Goal: Transaction & Acquisition: Download file/media

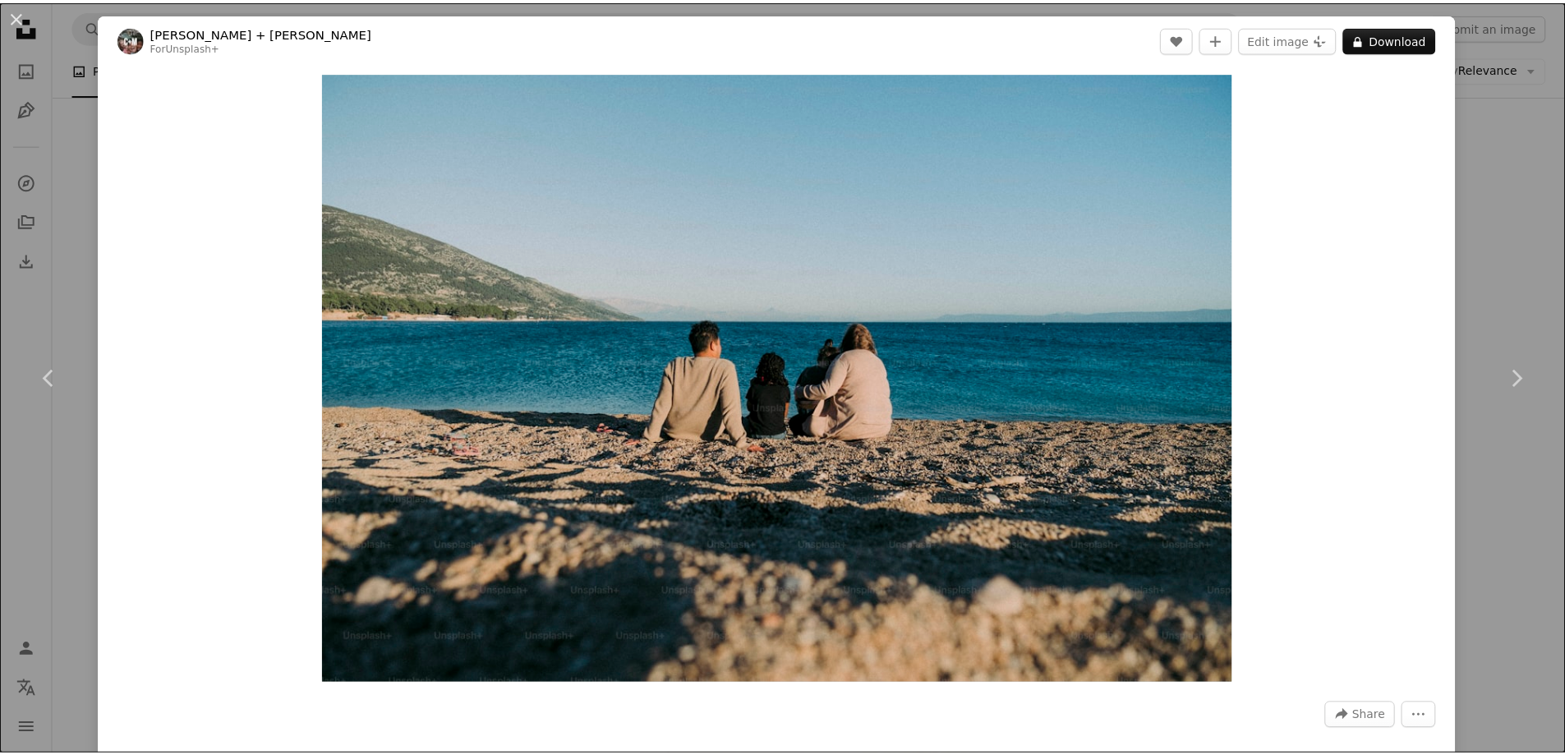
scroll to position [821, 0]
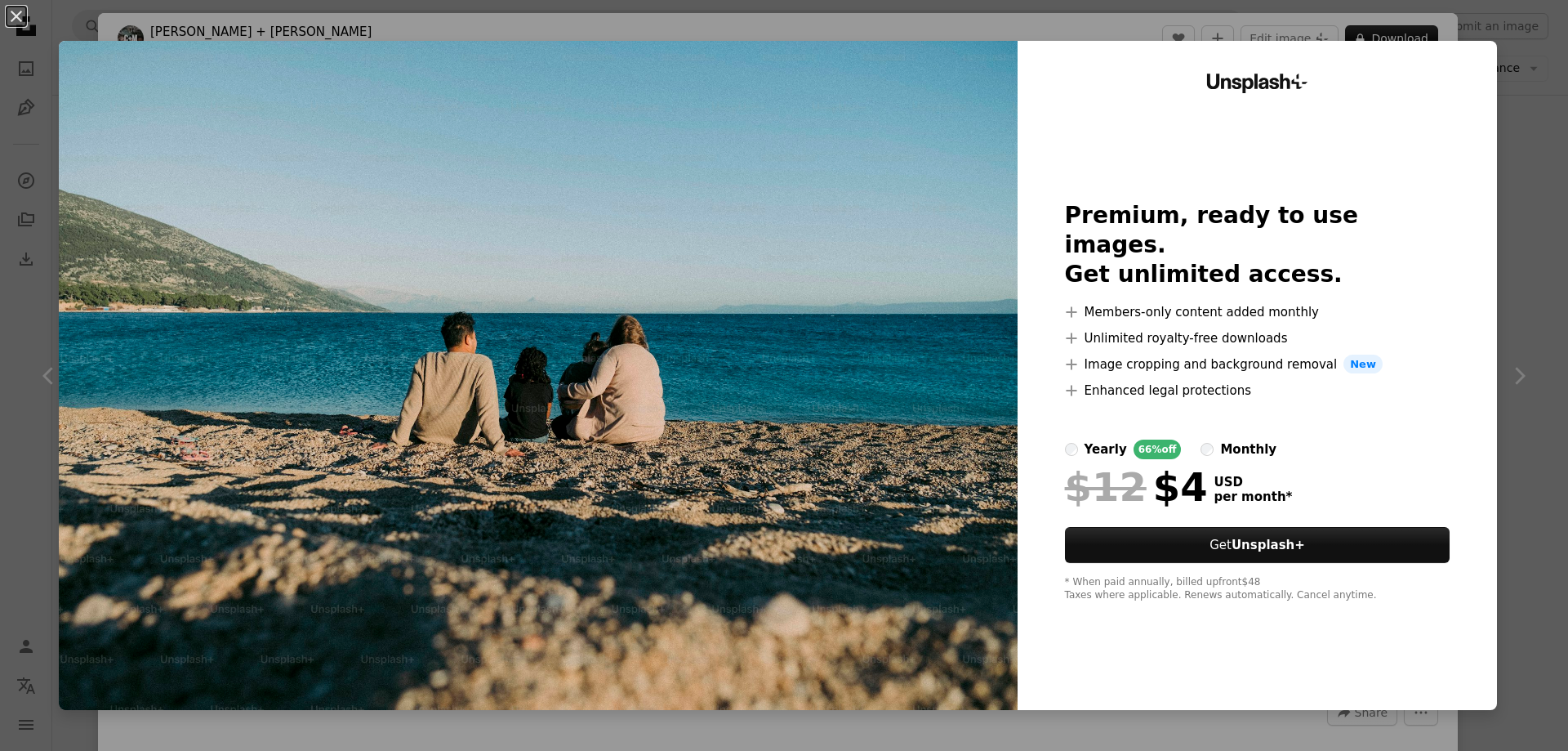
click at [569, 25] on div "An X shape Unsplash+ Premium, ready to use images. Get unlimited access. A plus…" at bounding box center [784, 375] width 1568 height 751
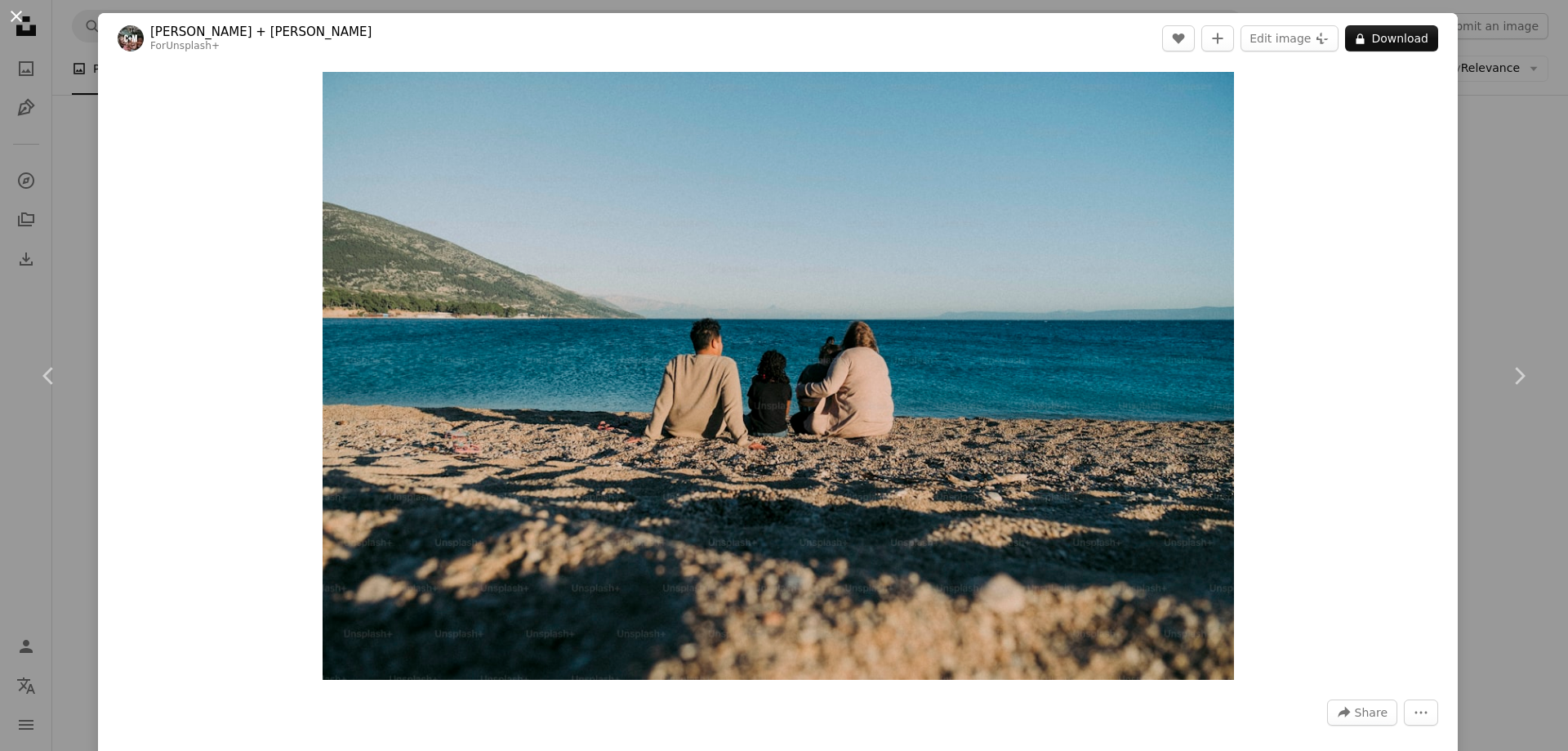
click at [18, 16] on button "An X shape" at bounding box center [17, 17] width 20 height 20
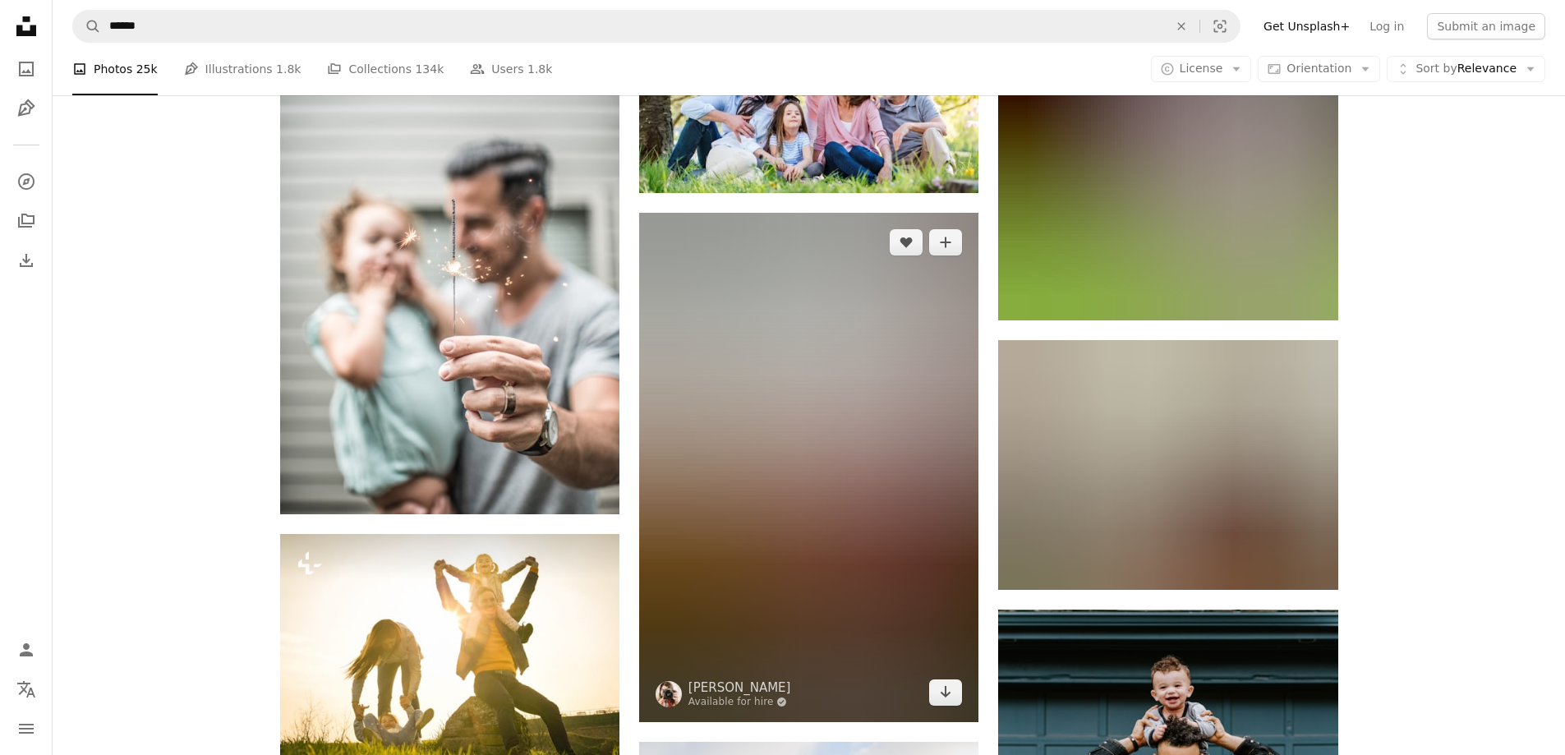
scroll to position [9446, 0]
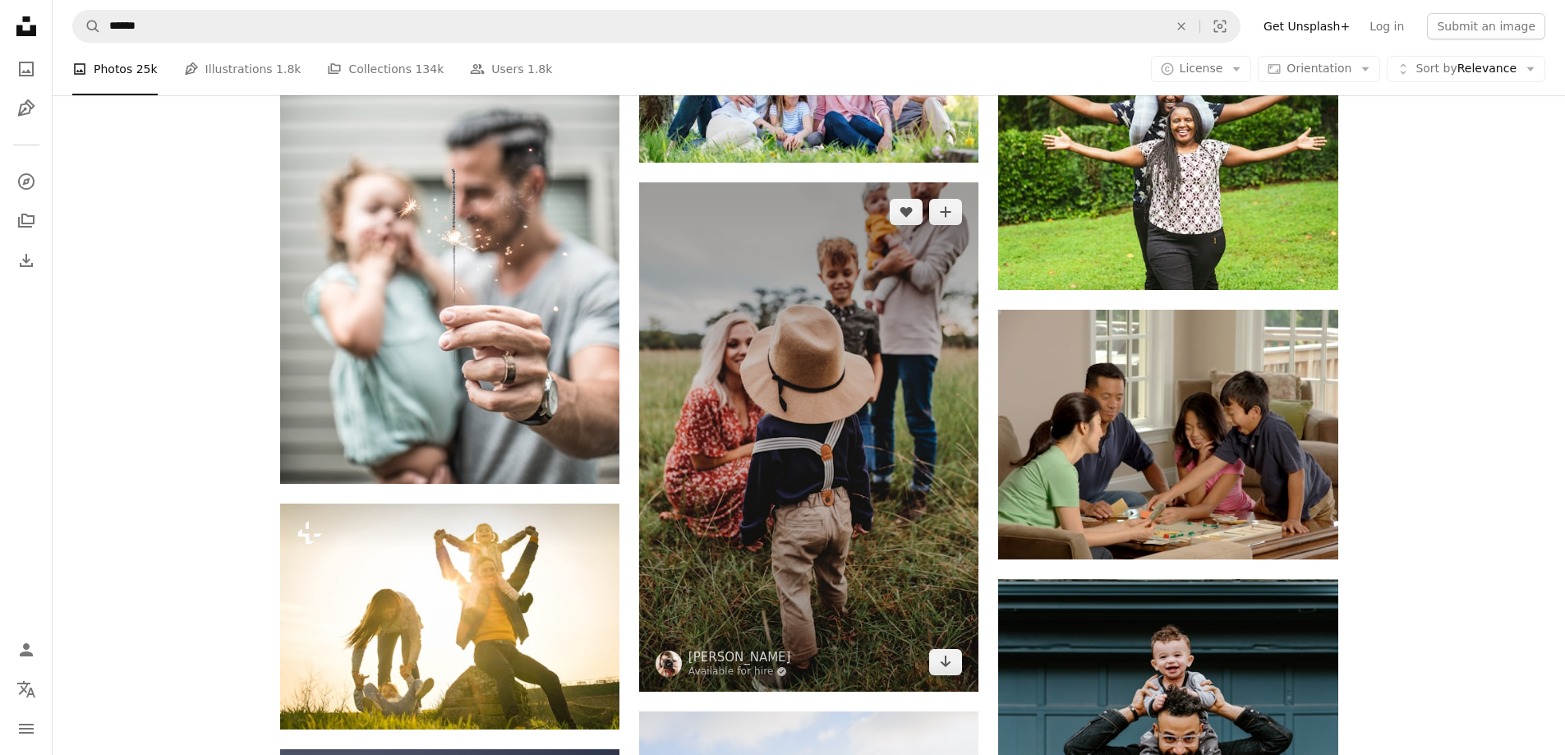
click at [905, 440] on img at bounding box center [808, 436] width 339 height 509
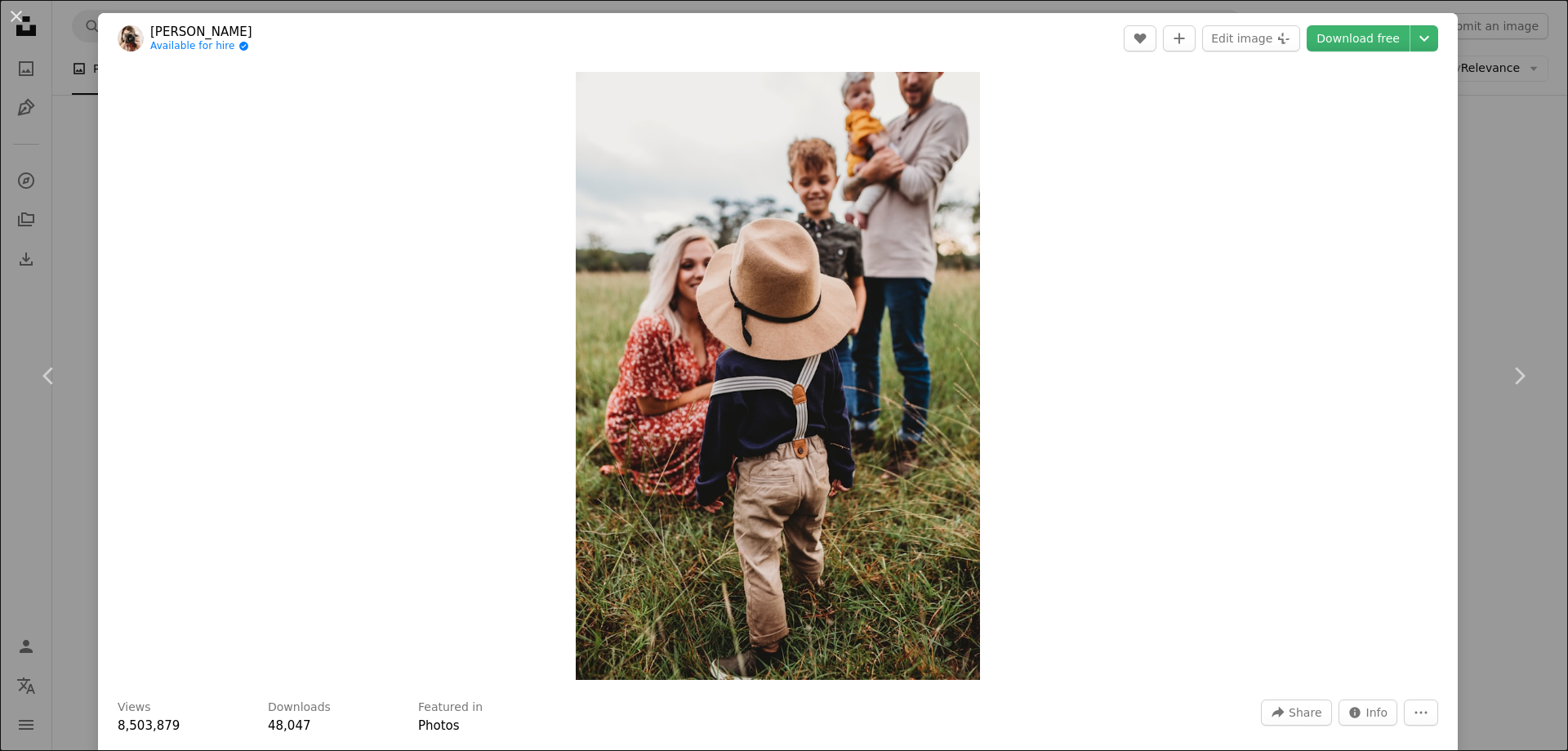
click at [1519, 238] on div "An X shape Chevron left Chevron right [PERSON_NAME] Available for hire A checkm…" at bounding box center [784, 375] width 1568 height 751
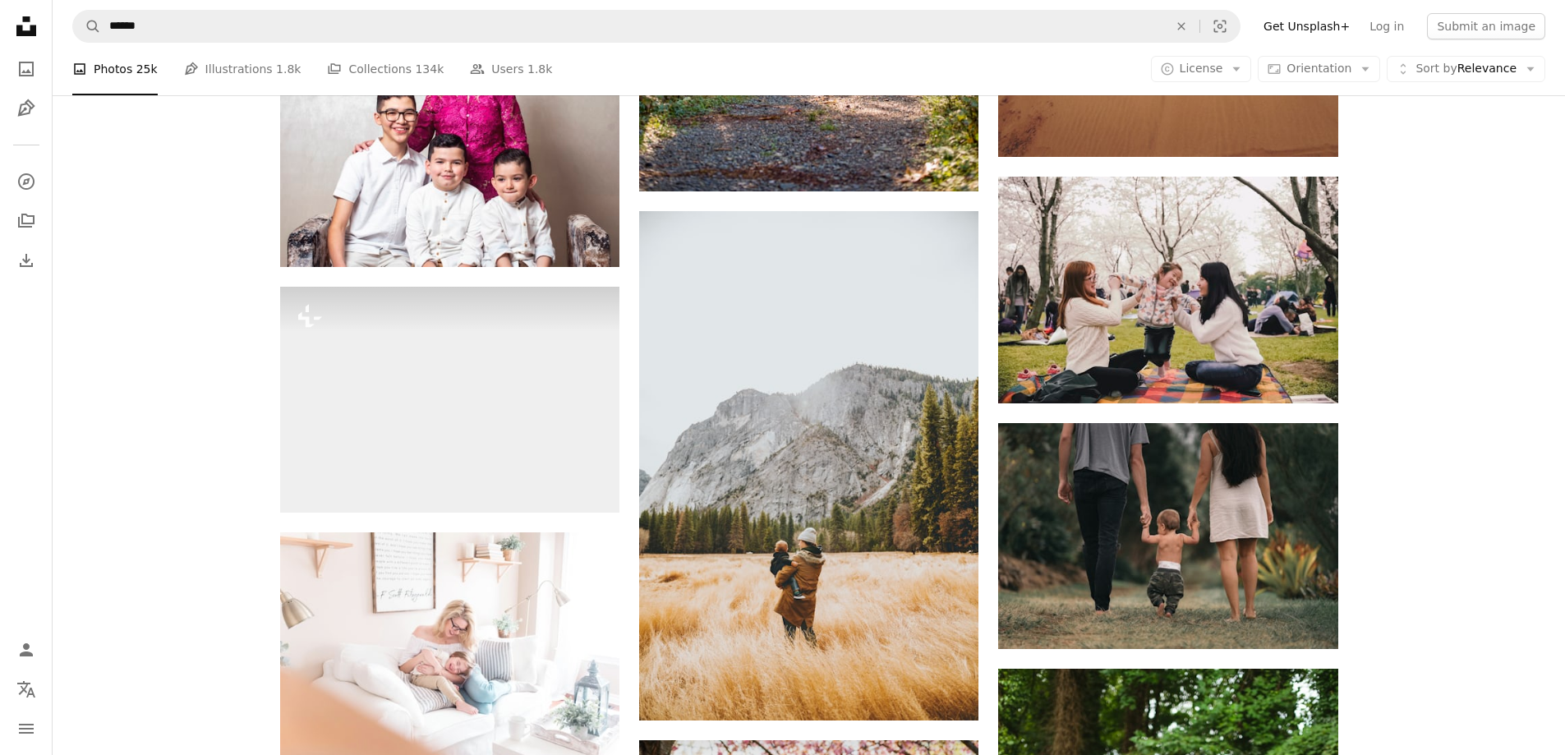
scroll to position [8460, 0]
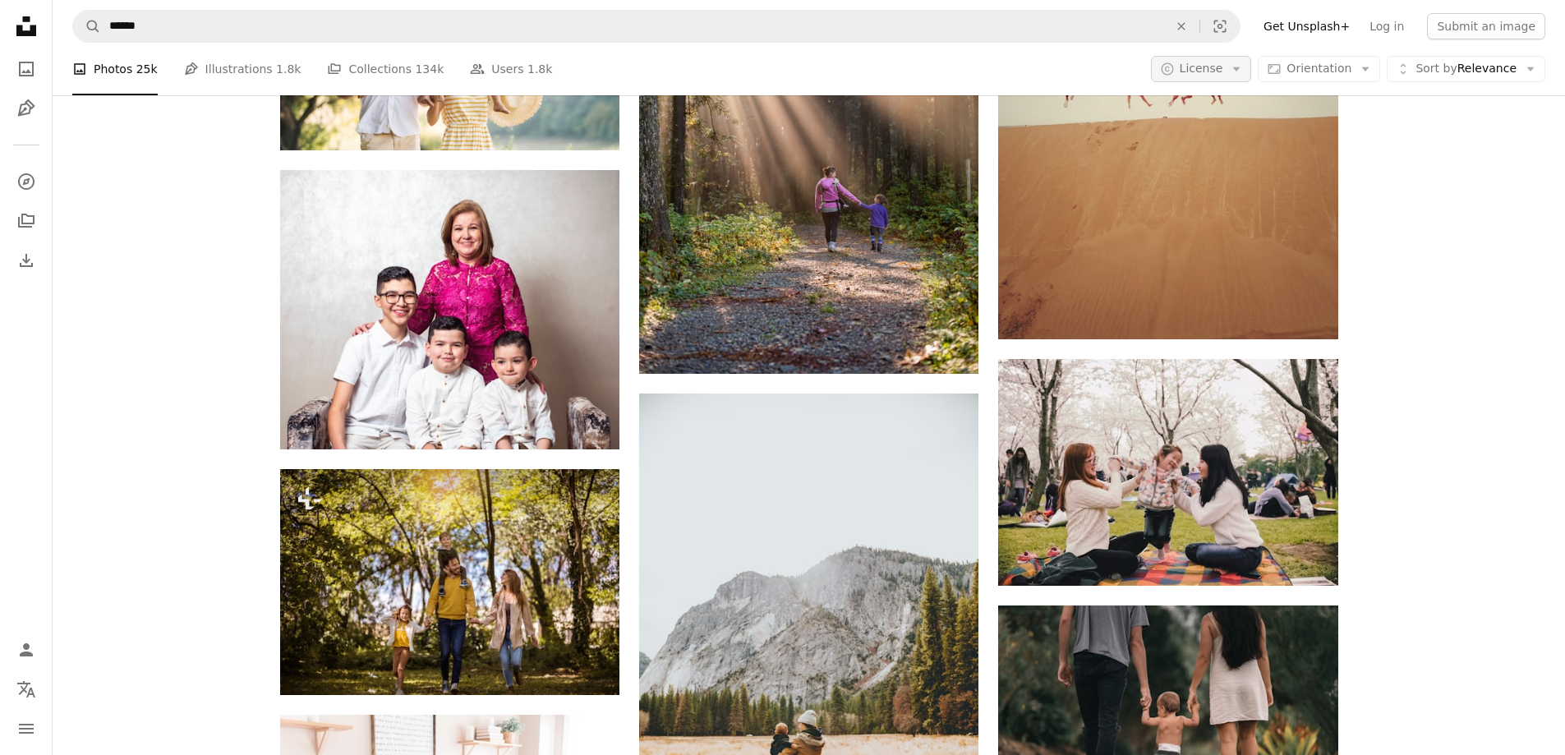
click at [1211, 73] on span "License" at bounding box center [1201, 68] width 44 height 13
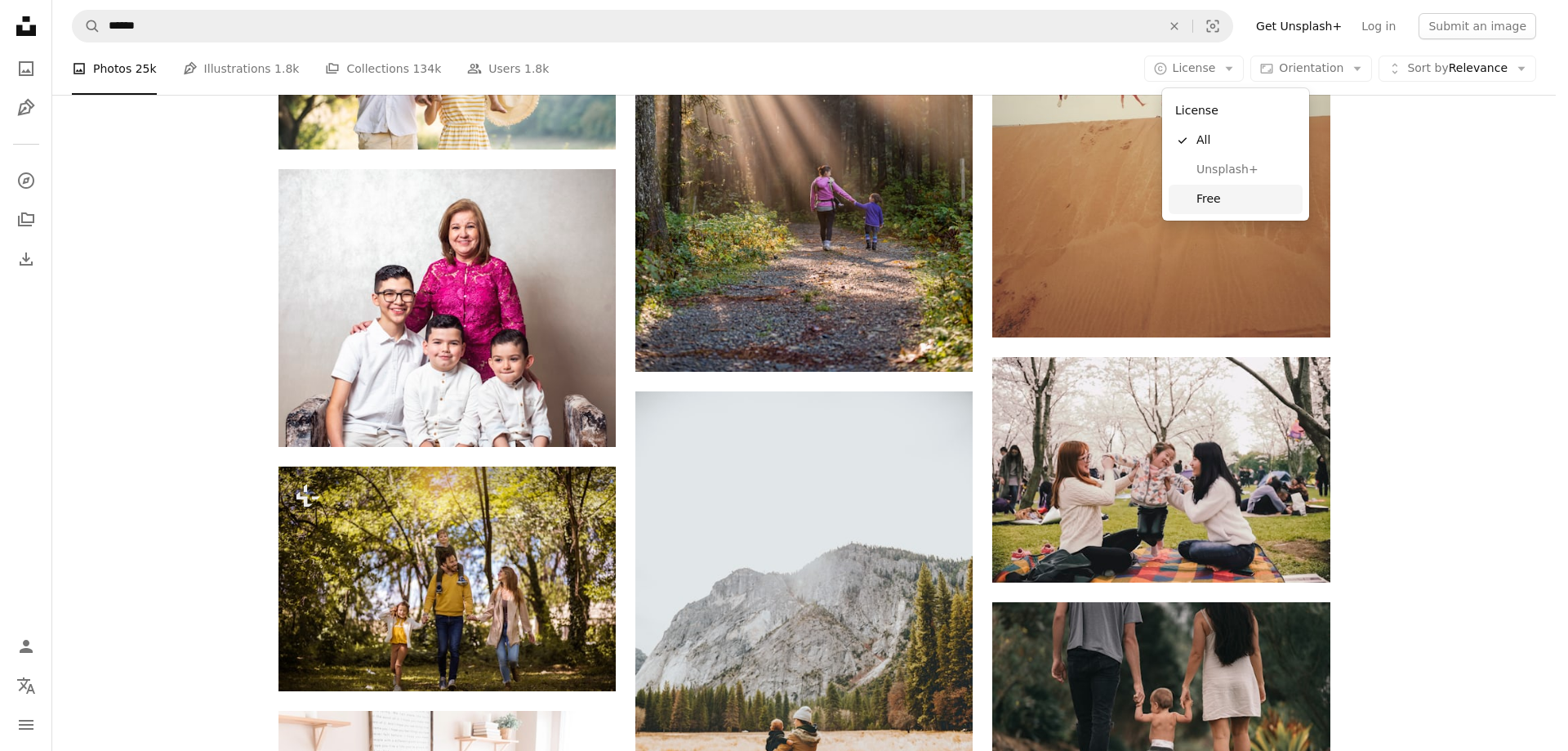
click at [1231, 185] on link "Free" at bounding box center [1235, 200] width 134 height 30
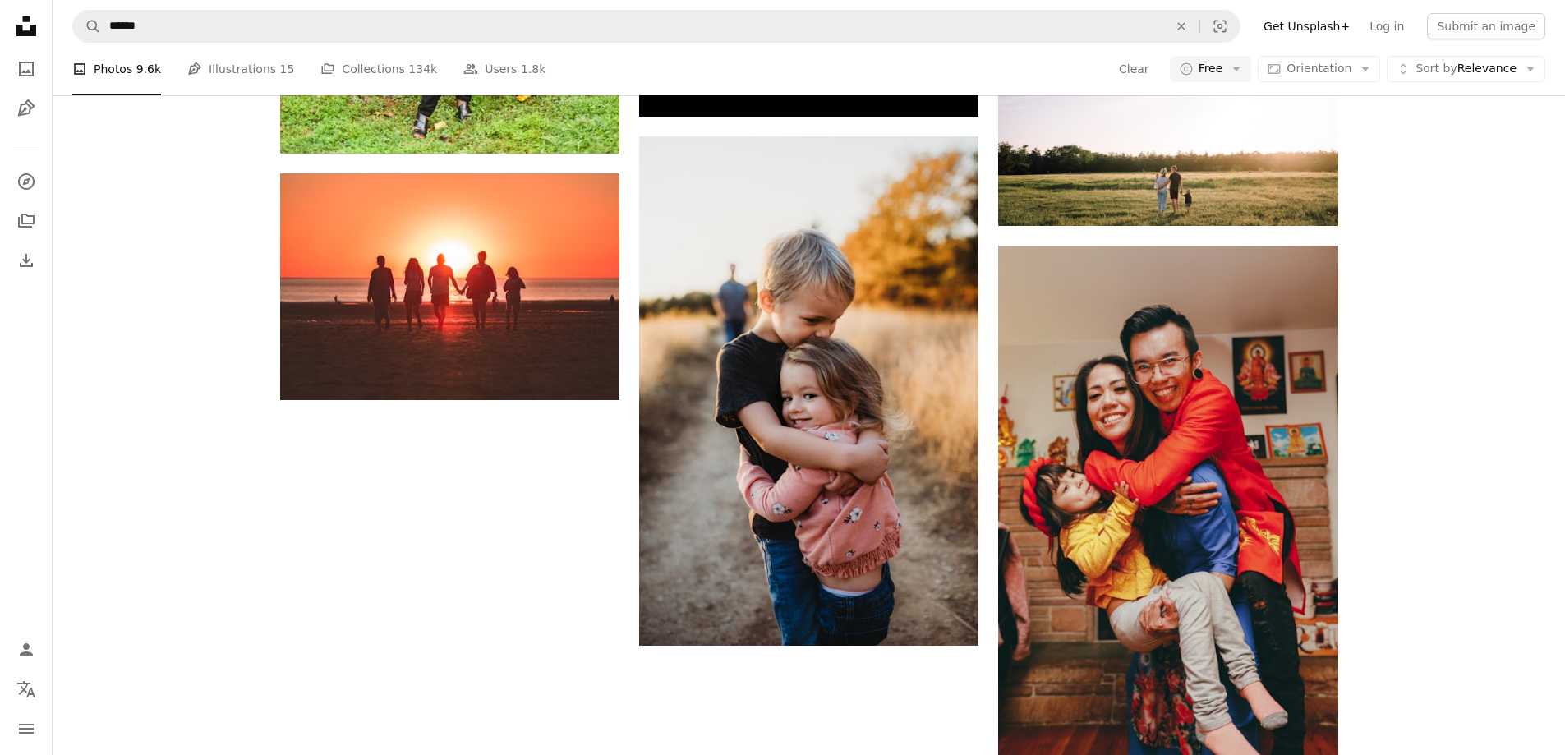
scroll to position [411, 0]
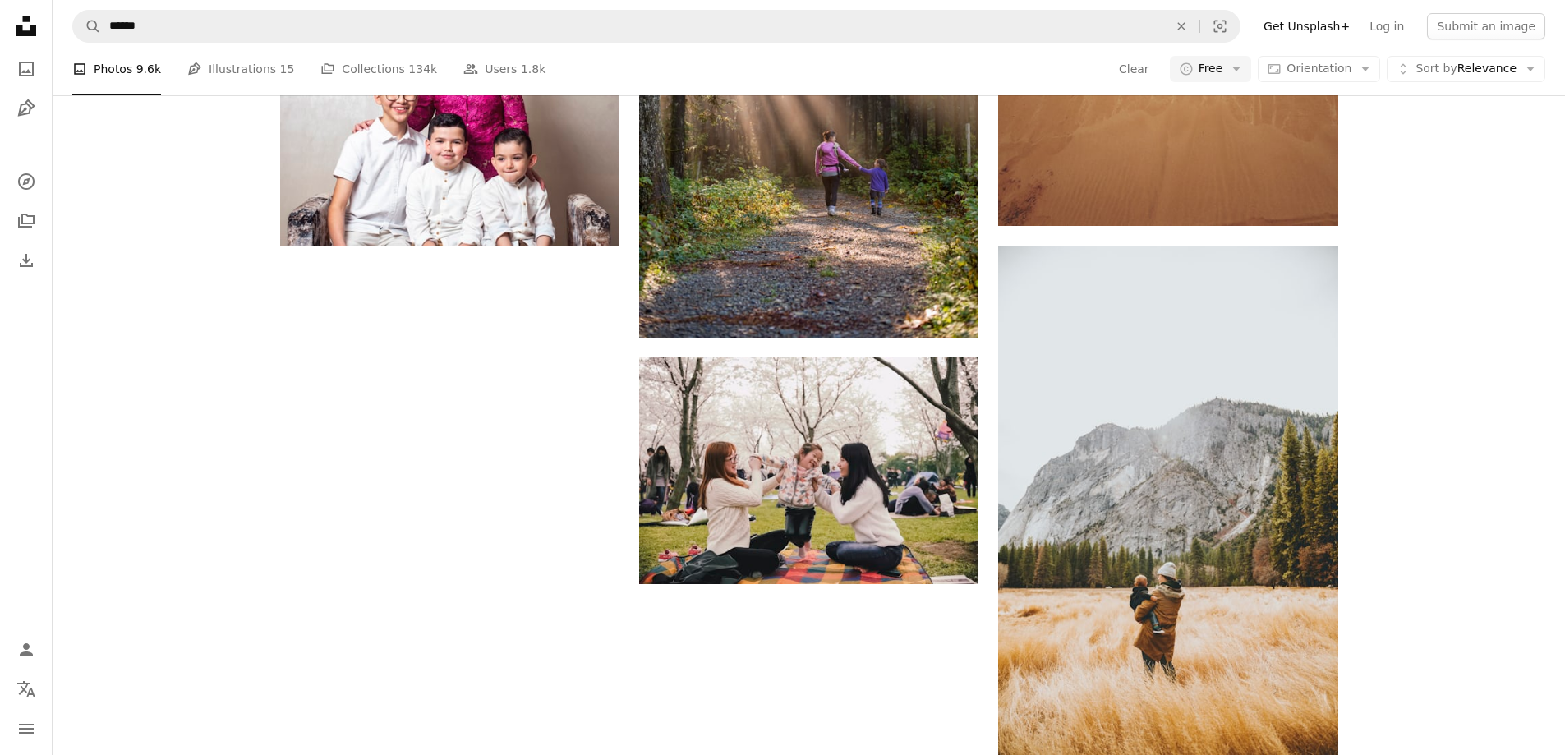
scroll to position [4682, 0]
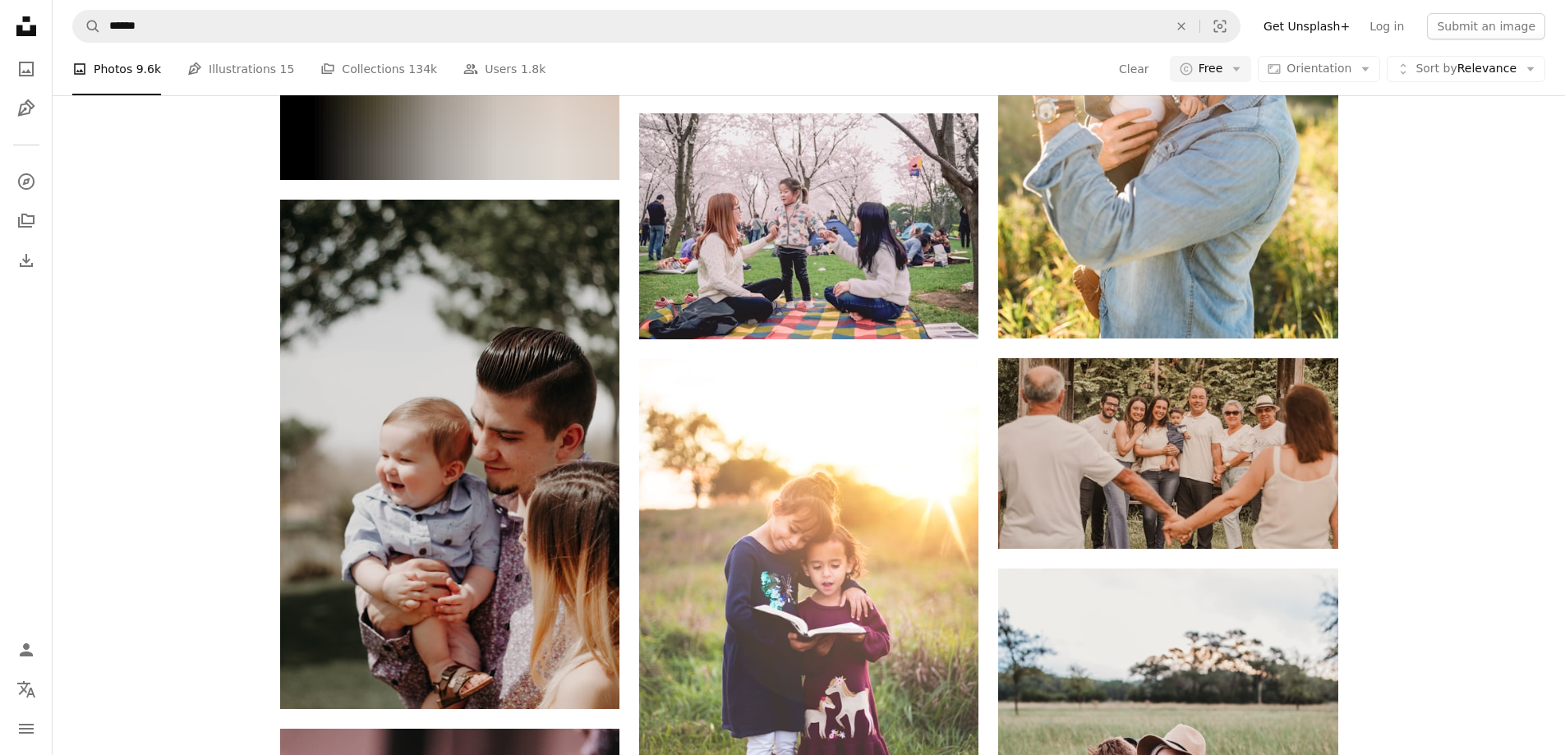
scroll to position [24148, 0]
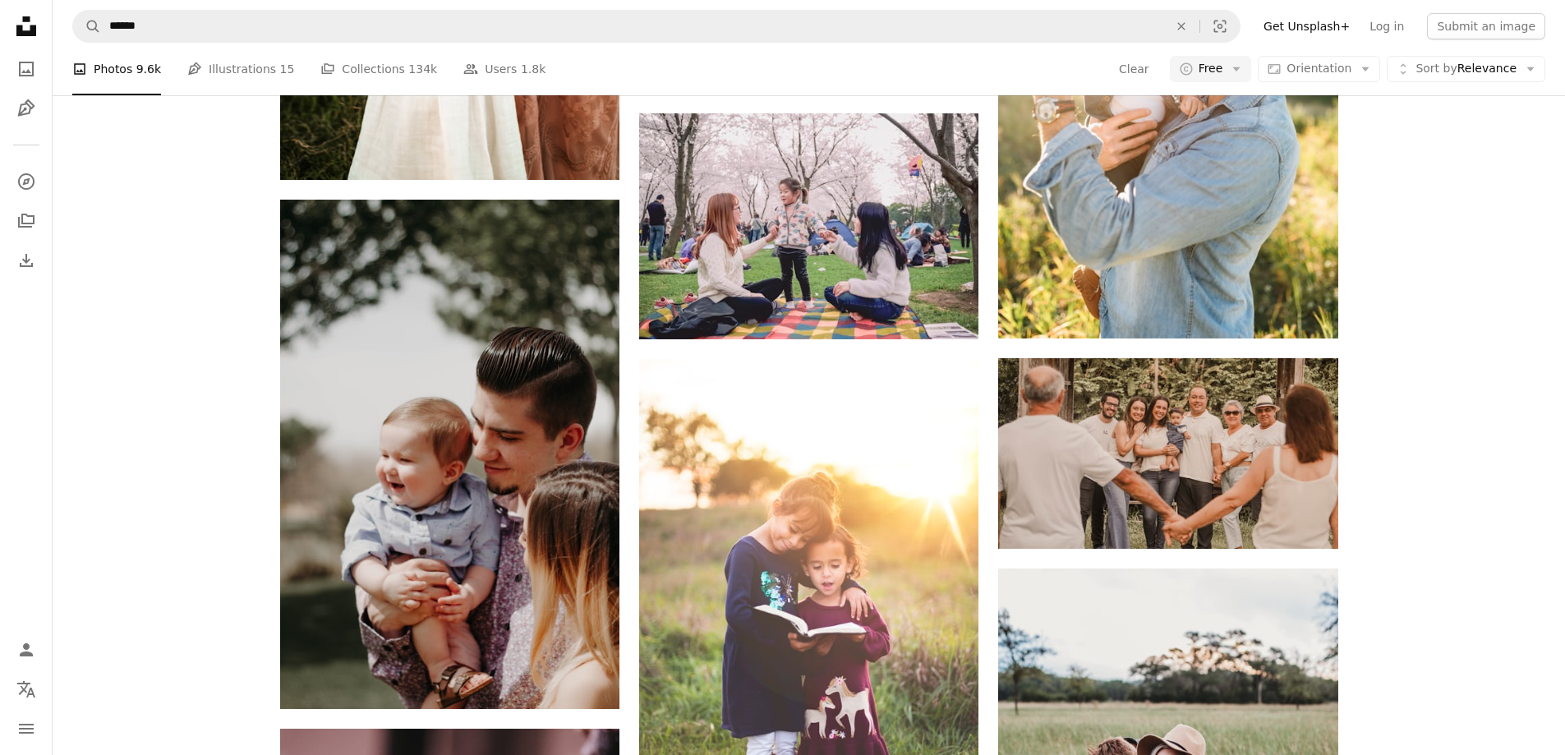
scroll to position [70392, 0]
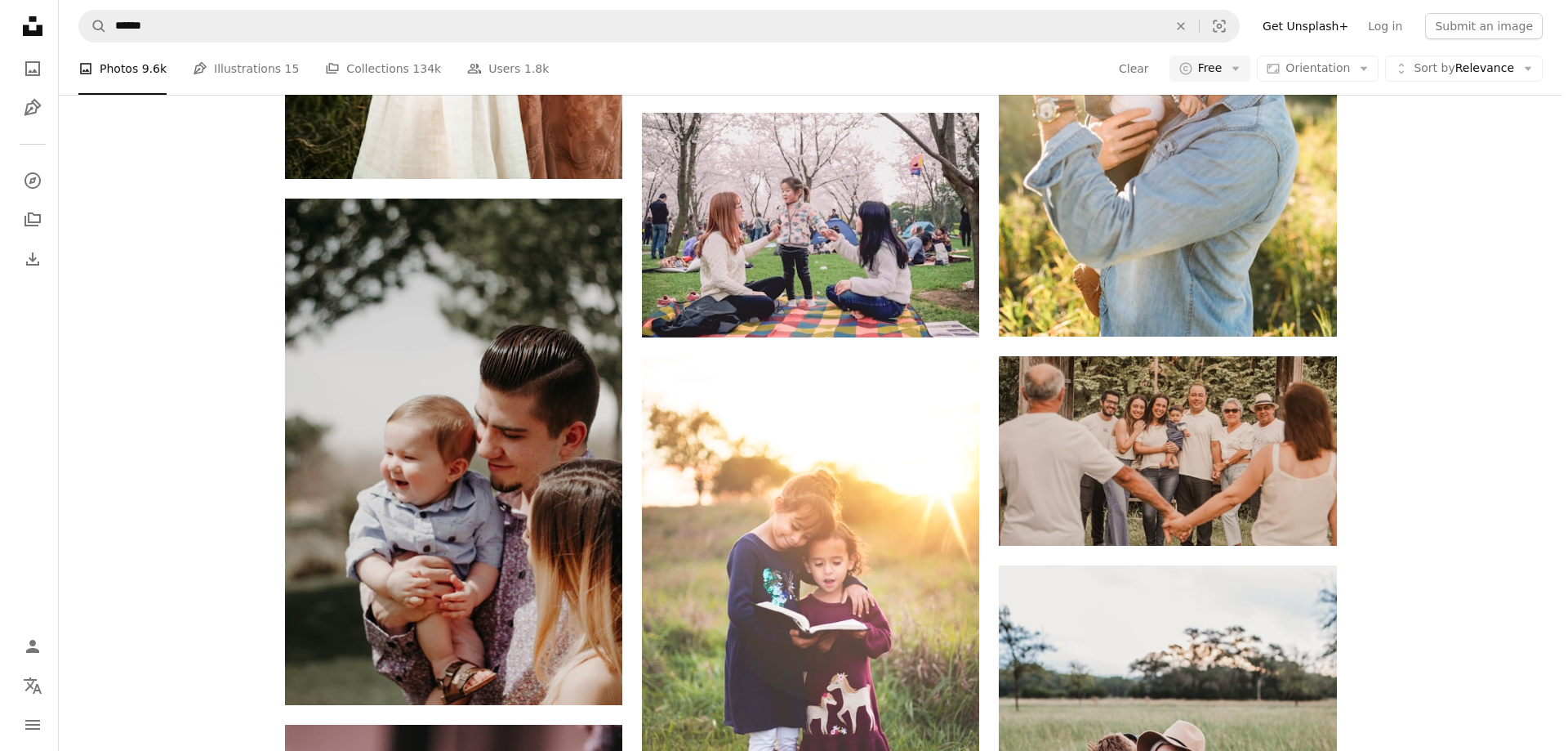
scroll to position [124478, 0]
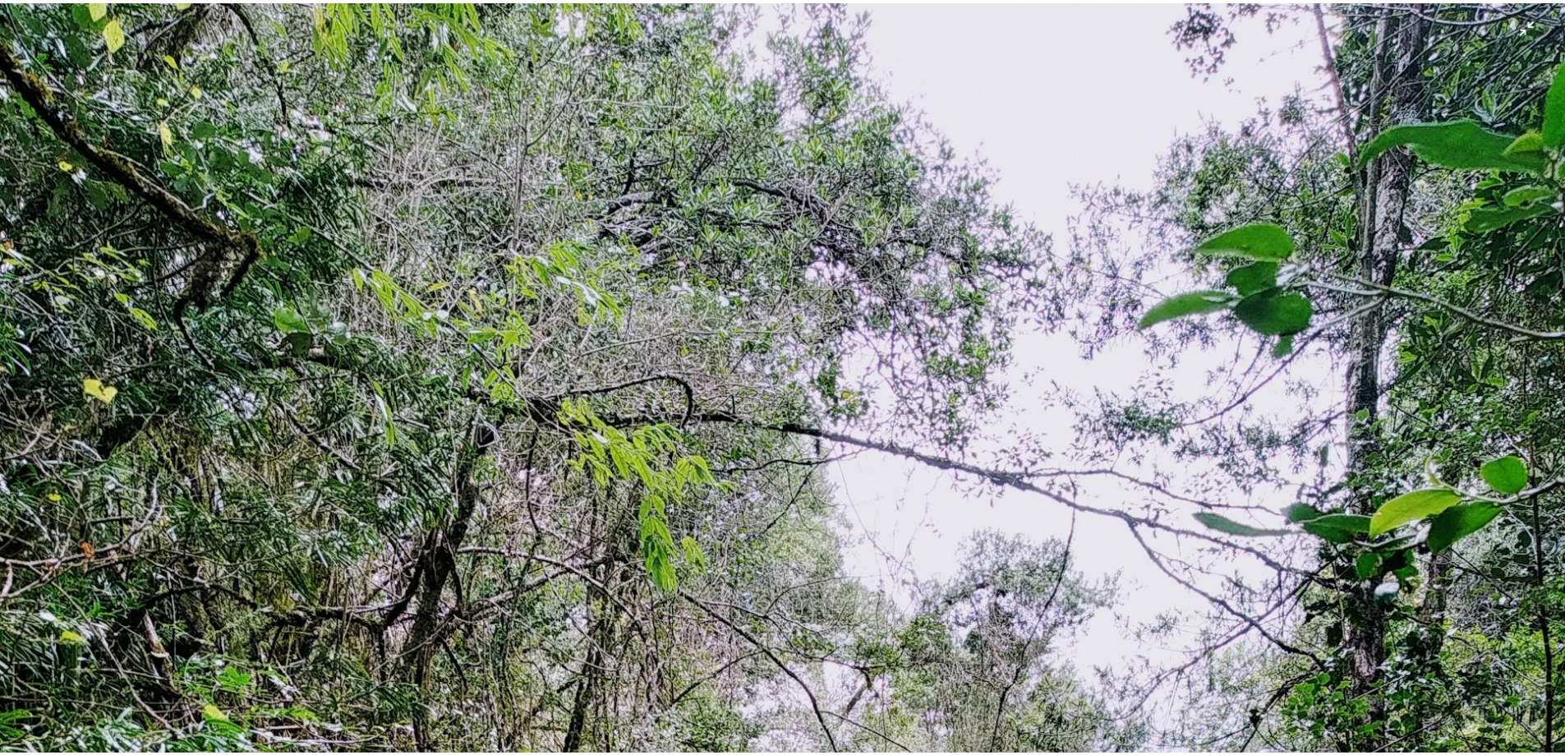
scroll to position [660, 0]
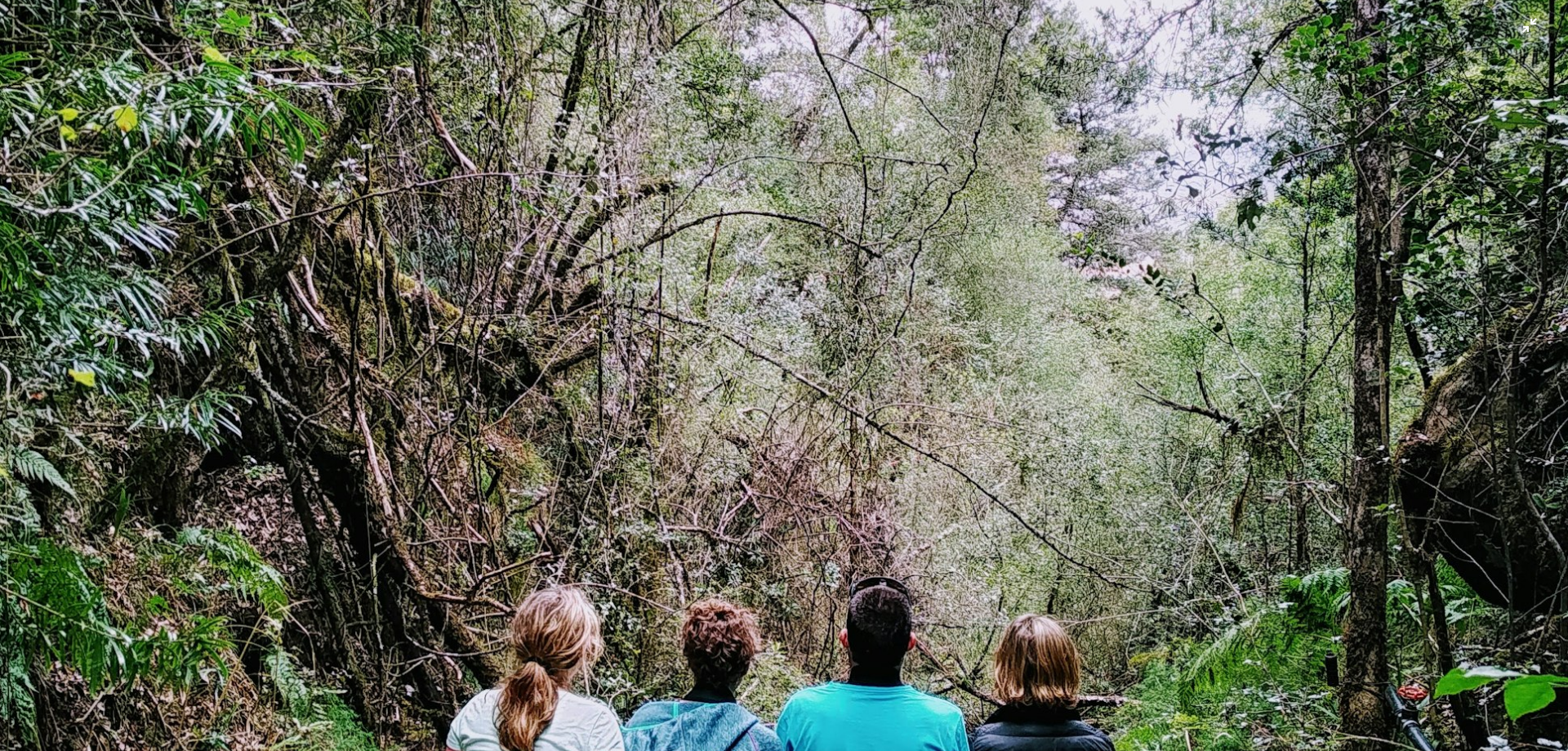
click at [1515, 27] on img "Zoom out on this image" at bounding box center [784, 390] width 1570 height 2094
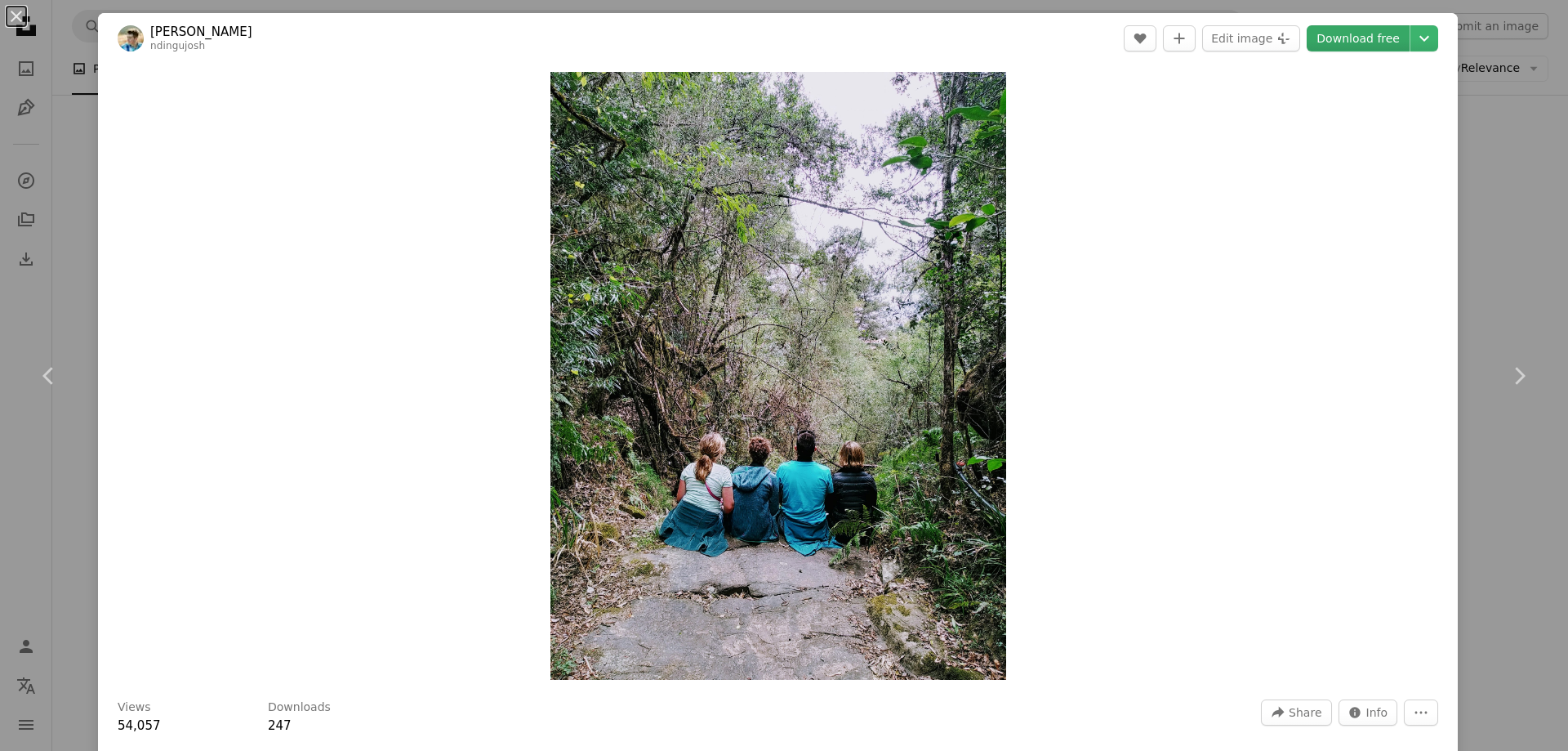
click at [1367, 30] on link "Download free" at bounding box center [1357, 38] width 102 height 26
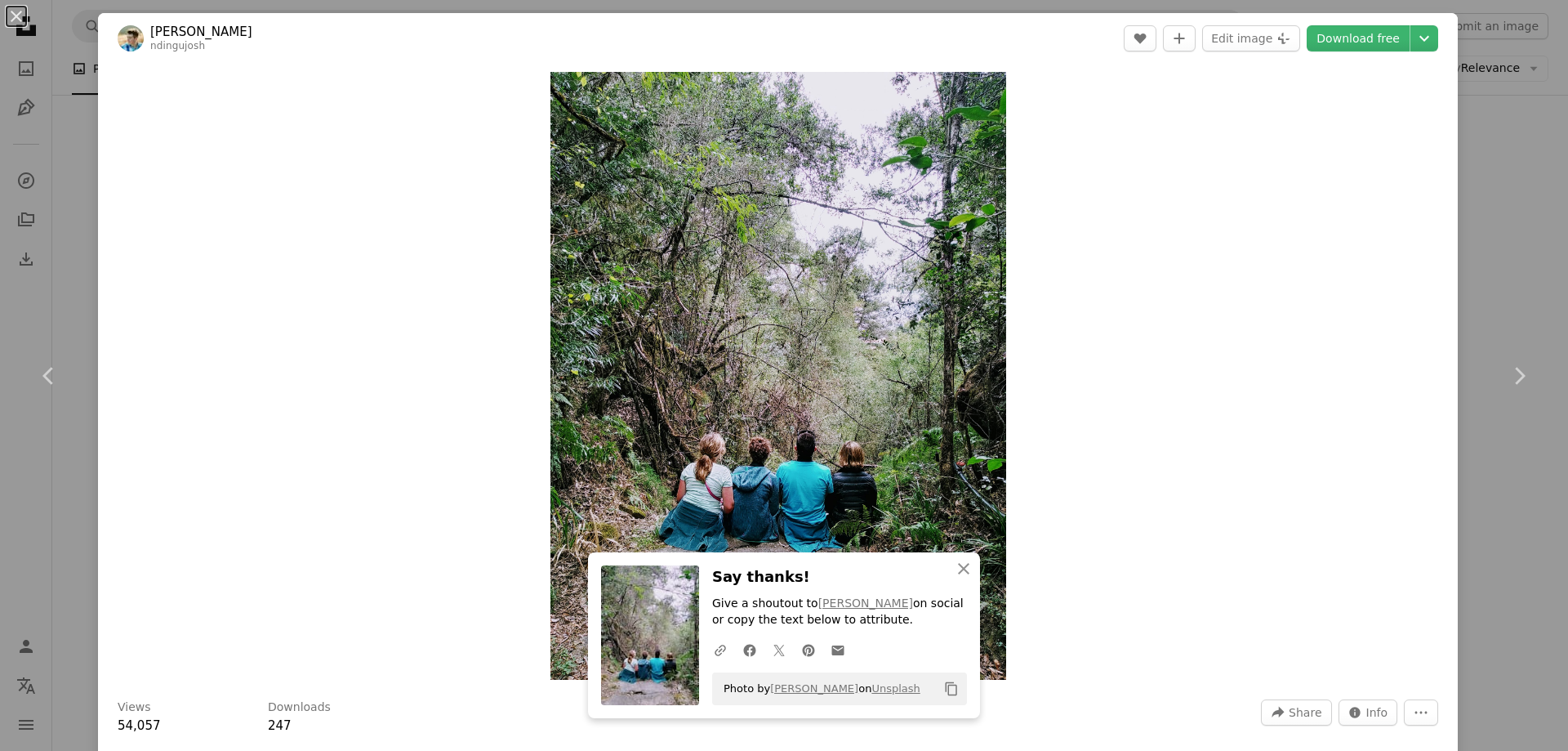
drag, startPoint x: 1470, startPoint y: 208, endPoint x: 293, endPoint y: 4, distance: 1194.5
click at [1470, 208] on div "An X shape Chevron left Chevron right An X shape Close Say thanks! Give a shout…" at bounding box center [784, 375] width 1568 height 751
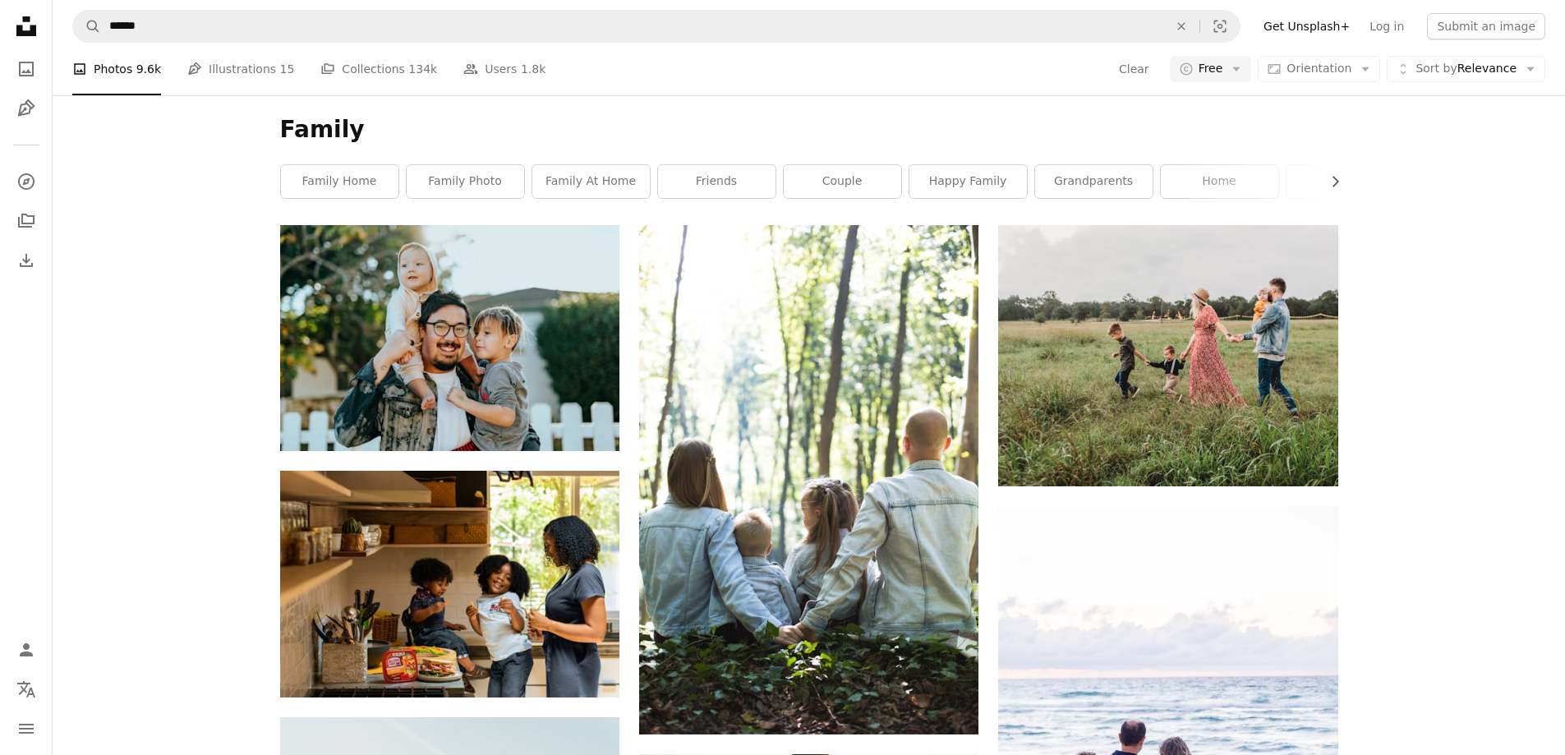
scroll to position [129659, 0]
